Goal: Task Accomplishment & Management: Use online tool/utility

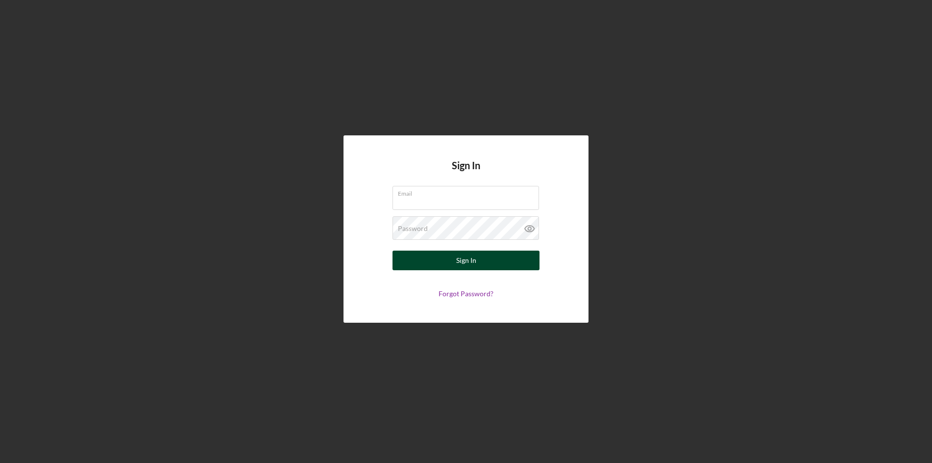
type input "[EMAIL_ADDRESS][DOMAIN_NAME]"
click at [495, 262] on button "Sign In" at bounding box center [466, 261] width 147 height 20
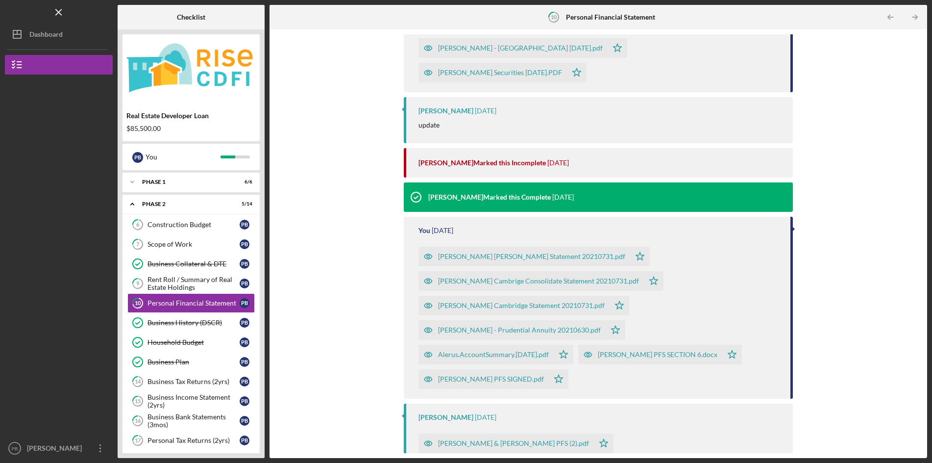
scroll to position [98, 0]
